Goal: Find contact information: Find contact information

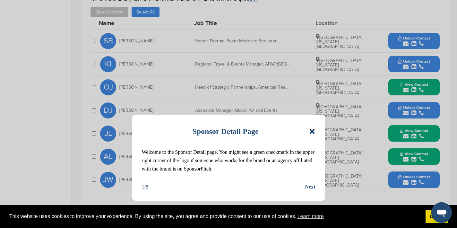
click at [311, 132] on icon at bounding box center [312, 131] width 6 height 8
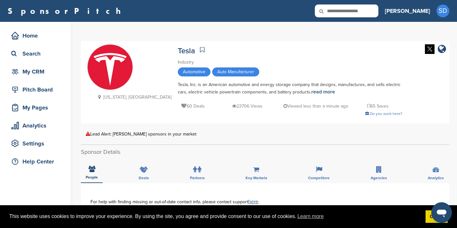
click at [364, 11] on input "text" at bounding box center [347, 10] width 64 height 13
type input "****"
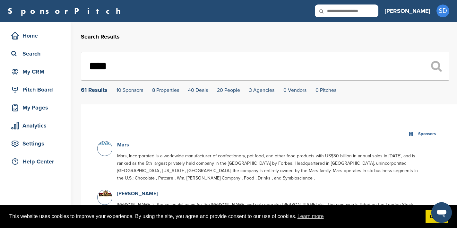
click at [121, 145] on link "Mars" at bounding box center [123, 145] width 12 height 6
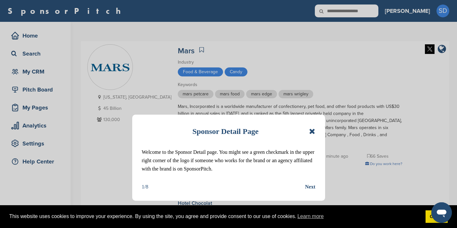
click at [314, 130] on icon at bounding box center [312, 131] width 6 height 8
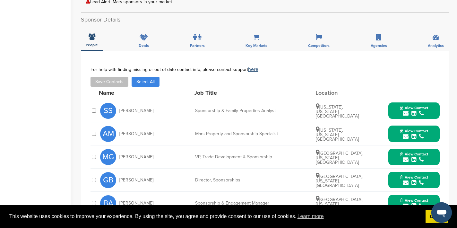
scroll to position [233, 0]
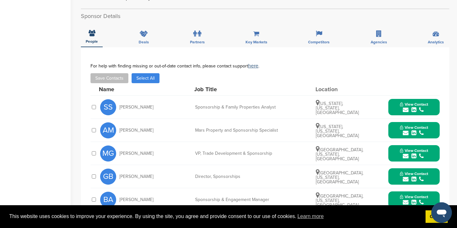
click at [406, 107] on icon "submit" at bounding box center [406, 110] width 6 height 6
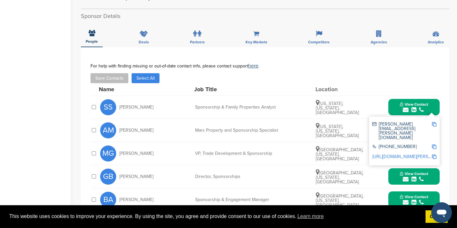
click at [435, 122] on img at bounding box center [434, 124] width 4 height 4
click at [397, 100] on button "View Contact" at bounding box center [414, 107] width 44 height 19
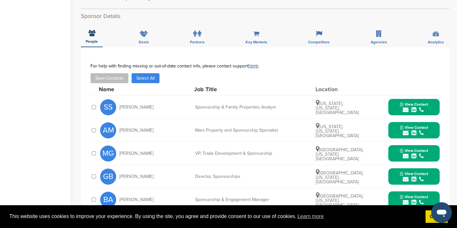
click at [406, 130] on icon "submit" at bounding box center [406, 133] width 6 height 6
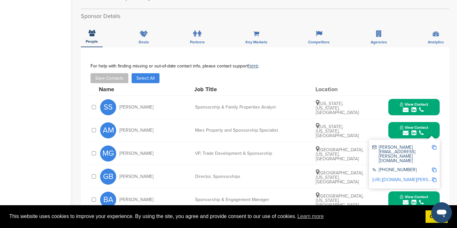
click at [434, 145] on img at bounding box center [434, 147] width 4 height 4
click at [396, 100] on button "View Contact" at bounding box center [414, 107] width 44 height 19
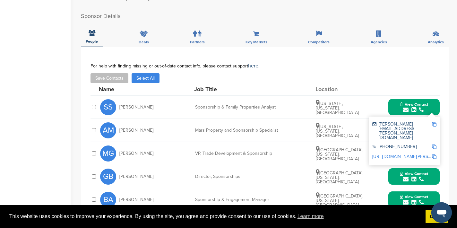
click at [406, 153] on icon "submit" at bounding box center [406, 156] width 6 height 6
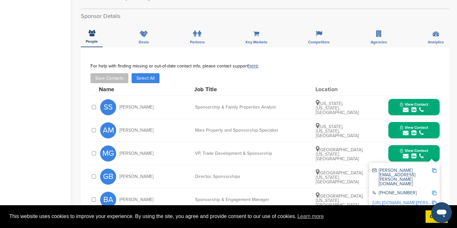
click at [435, 168] on img at bounding box center [434, 170] width 4 height 4
click at [393, 148] on button "View Contact" at bounding box center [414, 153] width 44 height 19
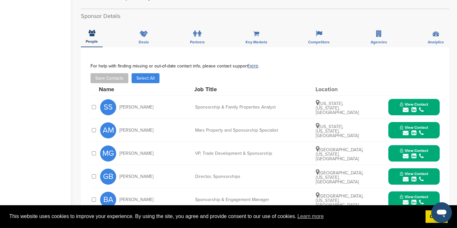
click at [406, 176] on icon "submit" at bounding box center [406, 179] width 6 height 6
click at [434, 191] on img at bounding box center [434, 193] width 4 height 4
click at [394, 167] on button "View Contact" at bounding box center [414, 176] width 44 height 19
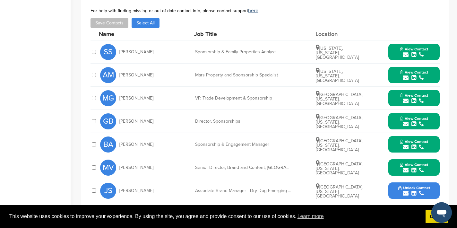
scroll to position [290, 0]
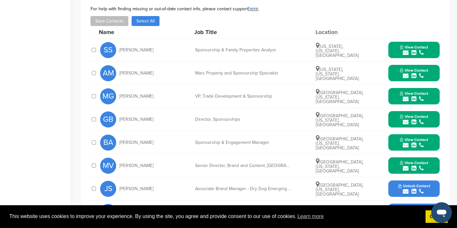
click at [404, 142] on icon "submit" at bounding box center [406, 145] width 6 height 6
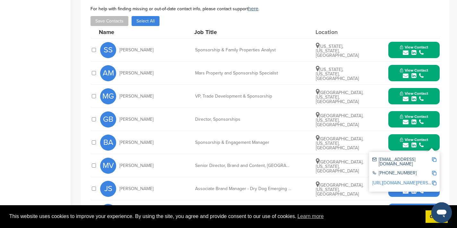
click at [434, 157] on img at bounding box center [434, 159] width 4 height 4
click at [396, 136] on button "View Contact" at bounding box center [414, 142] width 44 height 19
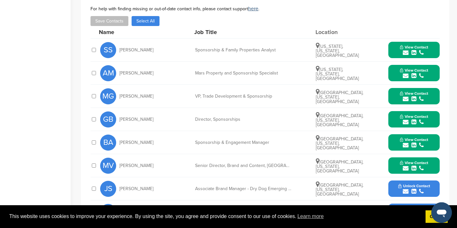
click at [406, 165] on icon "submit" at bounding box center [406, 168] width 6 height 6
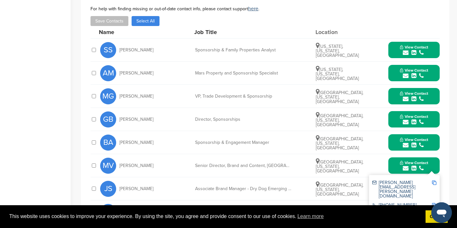
click at [432, 178] on div "marissa.beck@effem.com" at bounding box center [404, 189] width 64 height 22
click at [436, 180] on img at bounding box center [434, 182] width 4 height 4
click at [394, 159] on button "View Contact" at bounding box center [414, 165] width 44 height 19
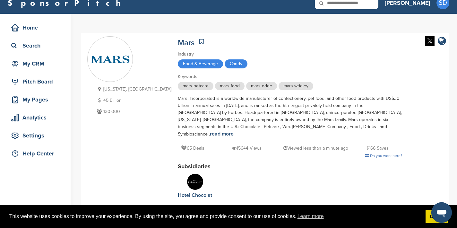
scroll to position [0, 0]
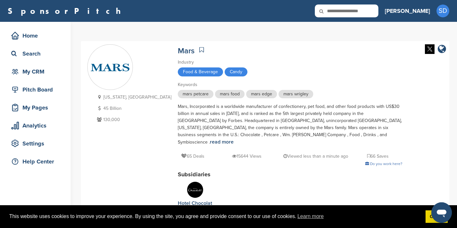
click at [374, 12] on input "text" at bounding box center [347, 10] width 64 height 13
type input "******"
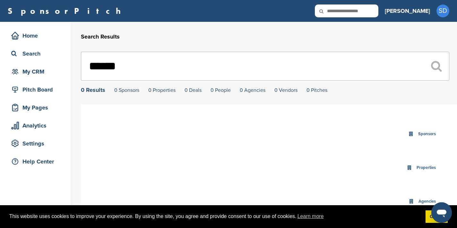
click at [135, 72] on input "******" at bounding box center [265, 66] width 368 height 29
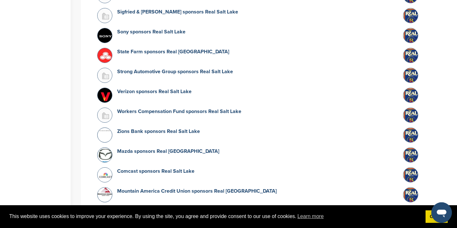
scroll to position [546, 0]
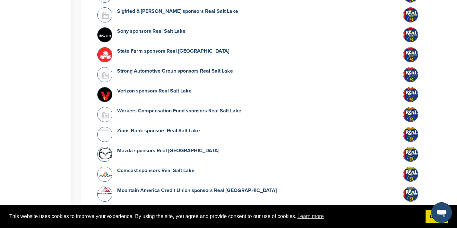
type input "*********"
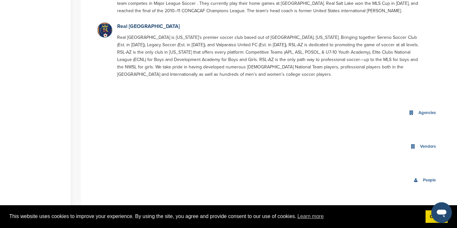
scroll to position [0, 0]
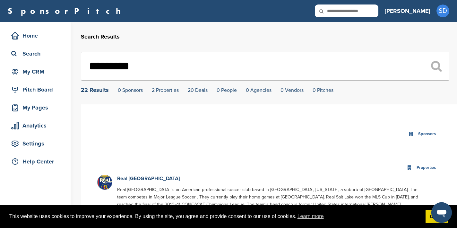
click at [364, 13] on input "text" at bounding box center [347, 10] width 64 height 13
type input "********"
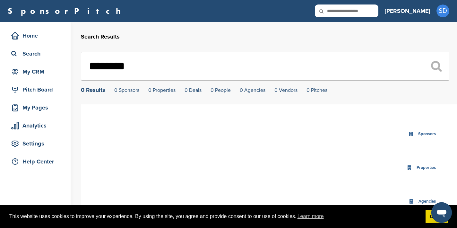
click at [150, 64] on input "********" at bounding box center [265, 66] width 368 height 29
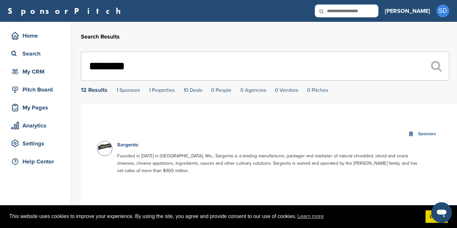
type input "********"
click at [126, 146] on link "Sargento" at bounding box center [127, 145] width 21 height 6
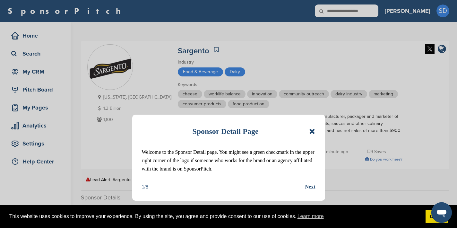
click at [312, 134] on icon at bounding box center [312, 131] width 6 height 8
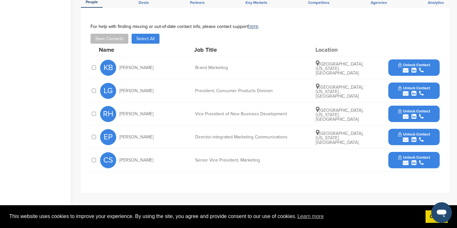
scroll to position [221, 0]
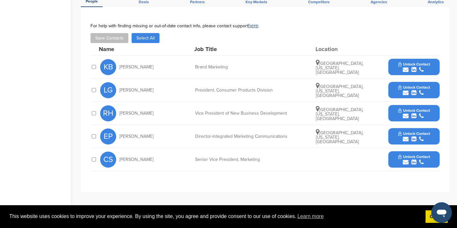
click at [405, 67] on icon "submit" at bounding box center [406, 70] width 6 height 6
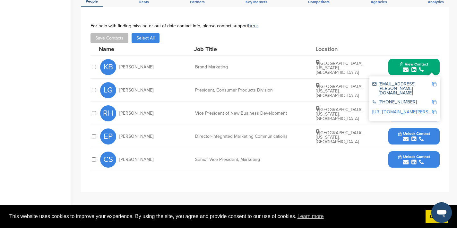
click at [433, 82] on img at bounding box center [434, 84] width 4 height 4
click at [393, 61] on button "View Contact" at bounding box center [414, 66] width 44 height 19
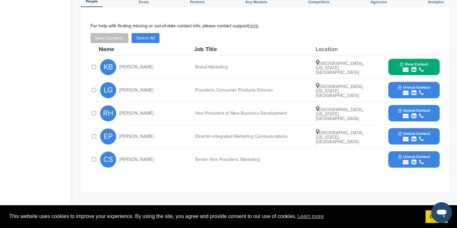
click at [405, 90] on icon "submit" at bounding box center [406, 93] width 6 height 6
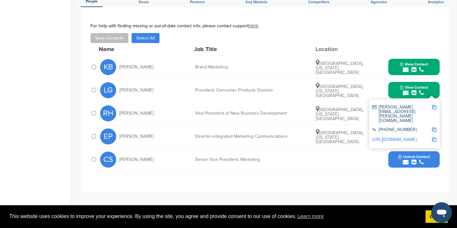
click at [433, 105] on img at bounding box center [434, 107] width 4 height 4
click at [396, 85] on button "View Contact" at bounding box center [414, 90] width 44 height 19
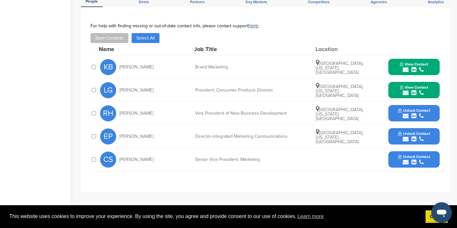
click at [405, 113] on icon "submit" at bounding box center [406, 116] width 6 height 6
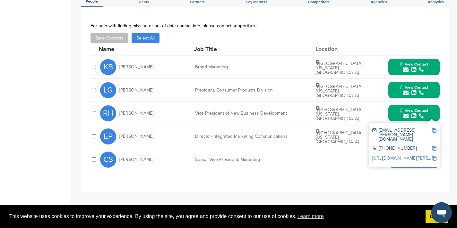
click at [434, 128] on img at bounding box center [434, 130] width 4 height 4
click at [433, 108] on button "View Contact" at bounding box center [414, 113] width 44 height 19
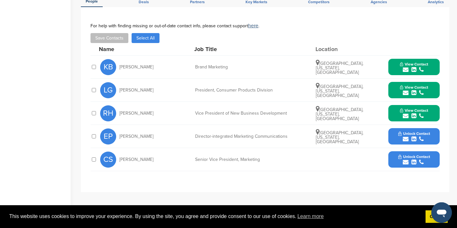
click at [404, 159] on icon "submit" at bounding box center [406, 162] width 6 height 6
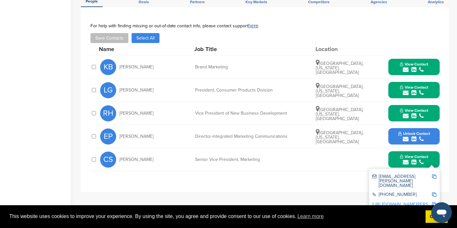
click at [435, 174] on img at bounding box center [434, 176] width 4 height 4
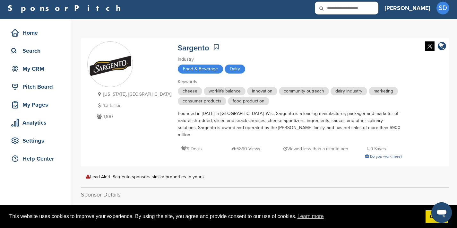
scroll to position [0, 0]
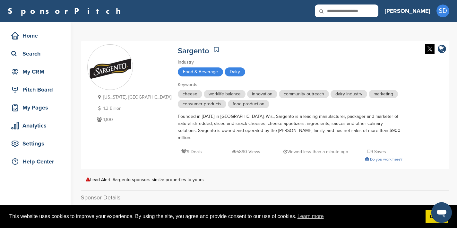
click at [378, 12] on input "text" at bounding box center [347, 10] width 64 height 13
